Goal: Information Seeking & Learning: Learn about a topic

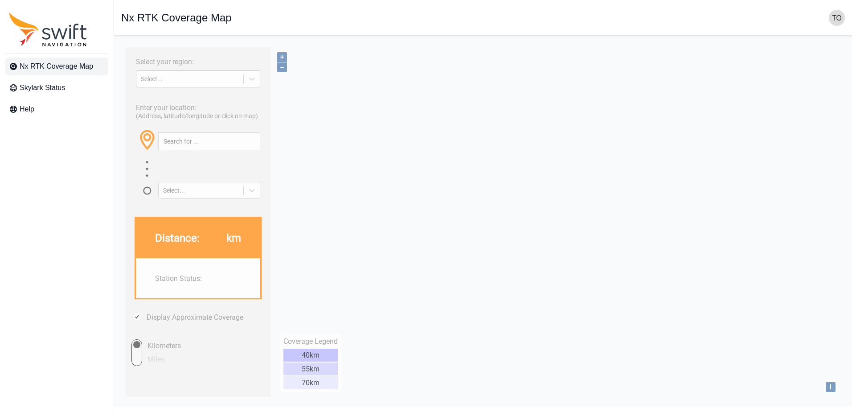
click at [172, 81] on div "Select..." at bounding box center [190, 78] width 98 height 7
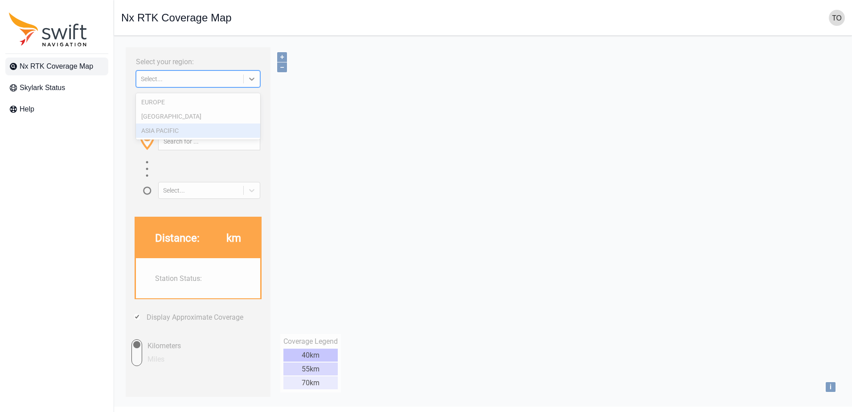
click at [203, 128] on div "ASIA PACIFIC" at bounding box center [198, 130] width 124 height 14
click at [203, 150] on input "text" at bounding box center [209, 141] width 101 height 17
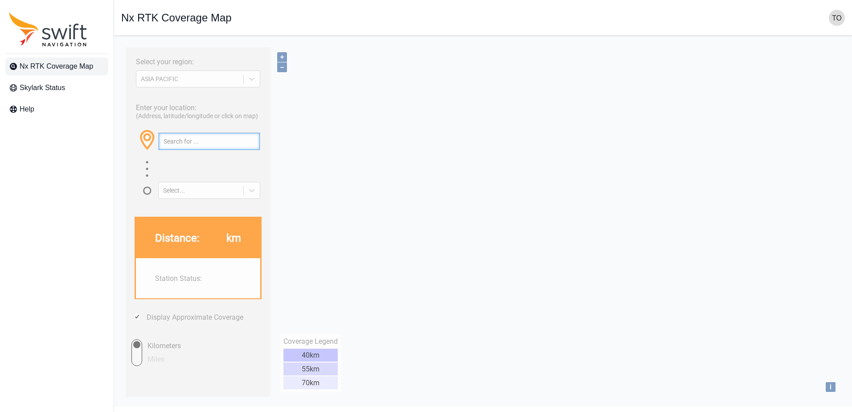
paste input "35.25124082492, 138.9948945564907"
type input "35.25124082492, 138.9948945564907"
click at [250, 149] on button "button" at bounding box center [251, 141] width 15 height 17
